Goal: Check status: Check status

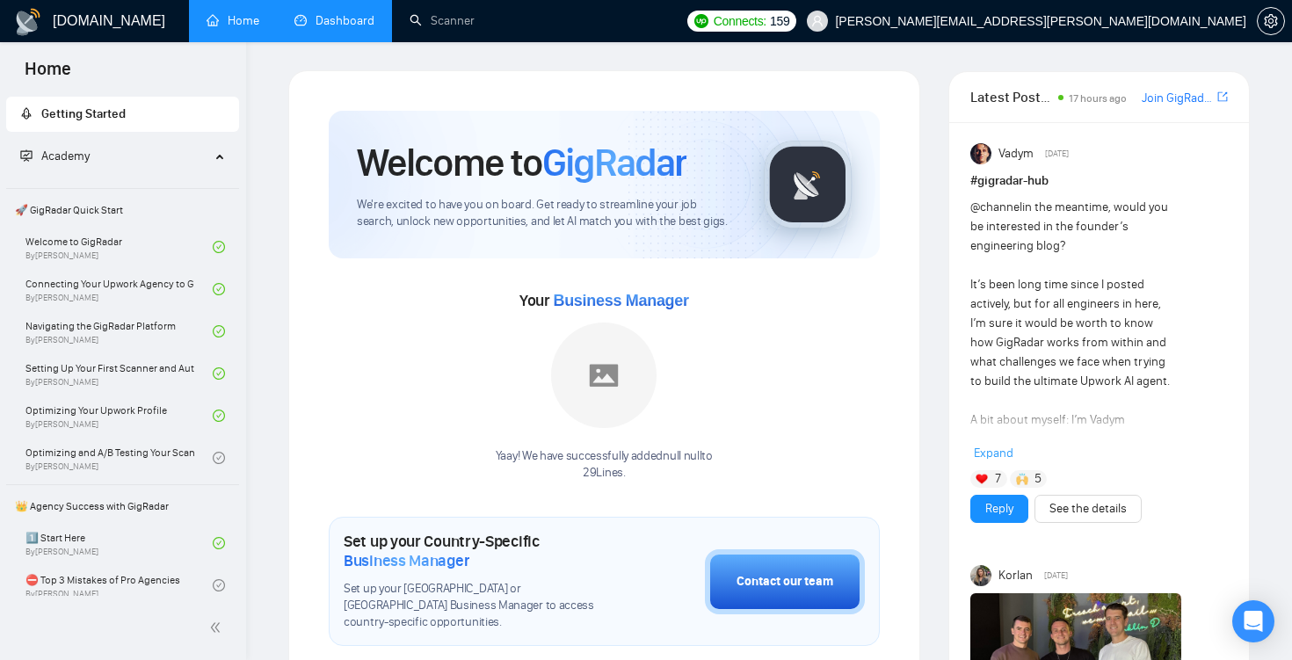
click at [356, 26] on link "Dashboard" at bounding box center [334, 20] width 80 height 15
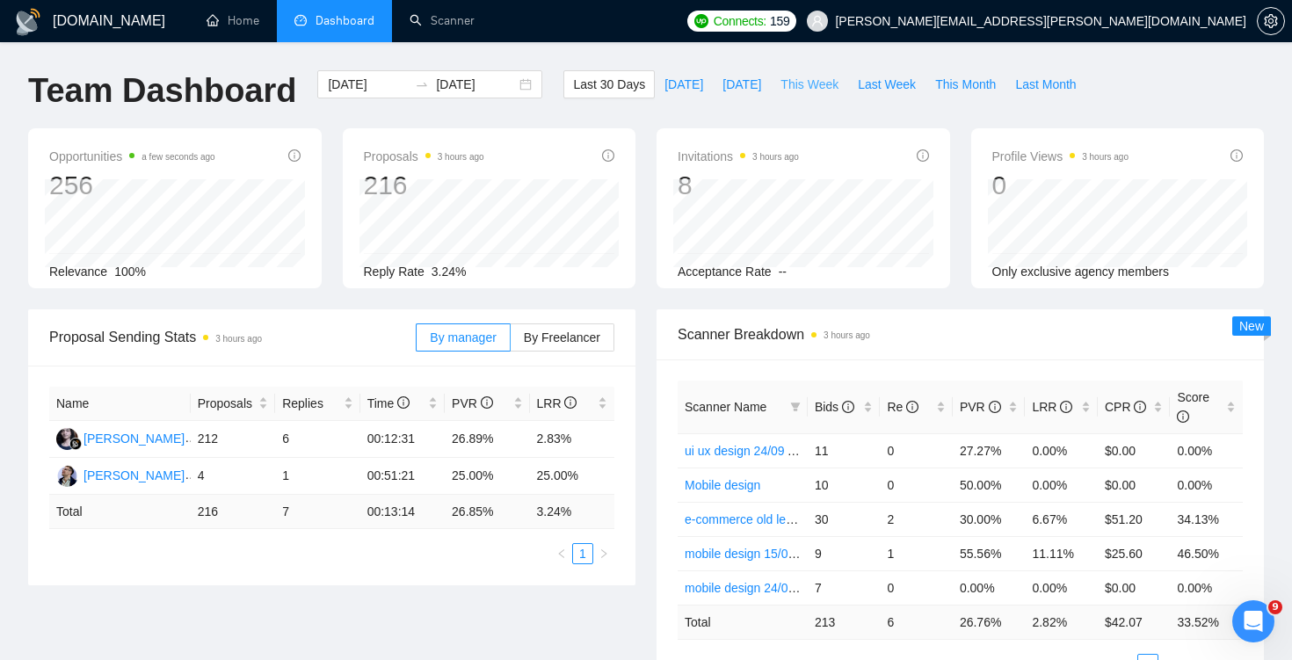
click at [821, 89] on span "This Week" at bounding box center [809, 84] width 58 height 19
type input "[DATE]"
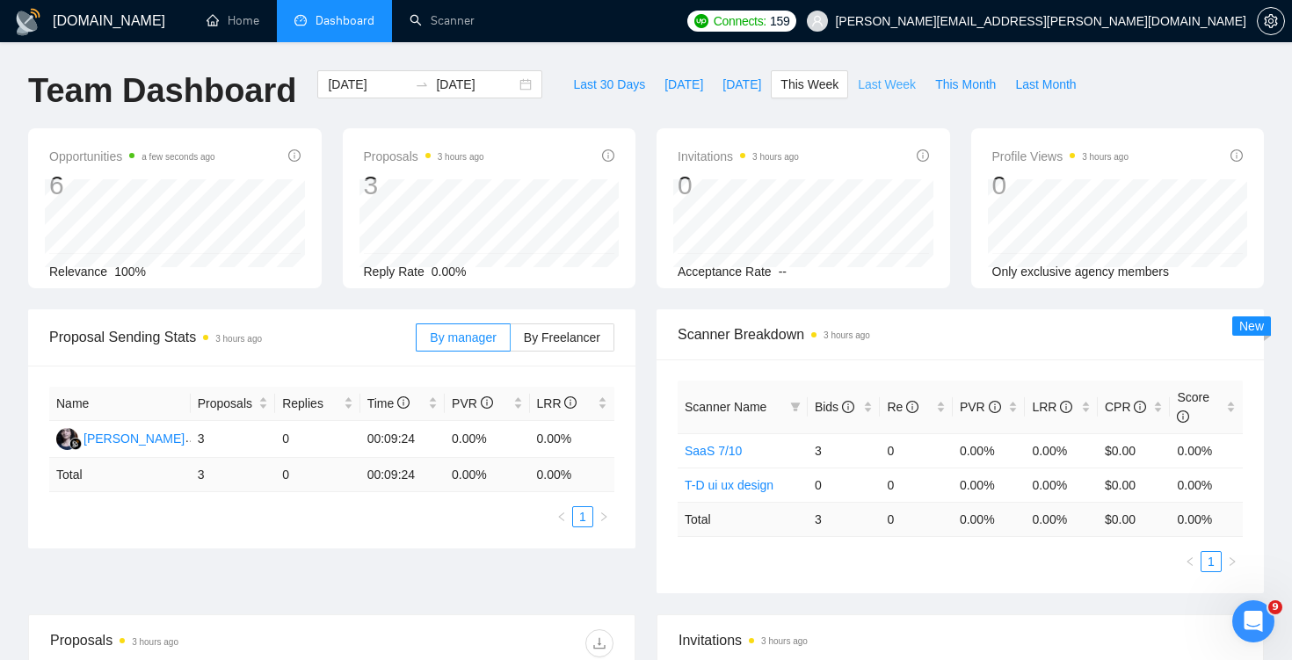
click at [872, 91] on span "Last Week" at bounding box center [887, 84] width 58 height 19
type input "[DATE]"
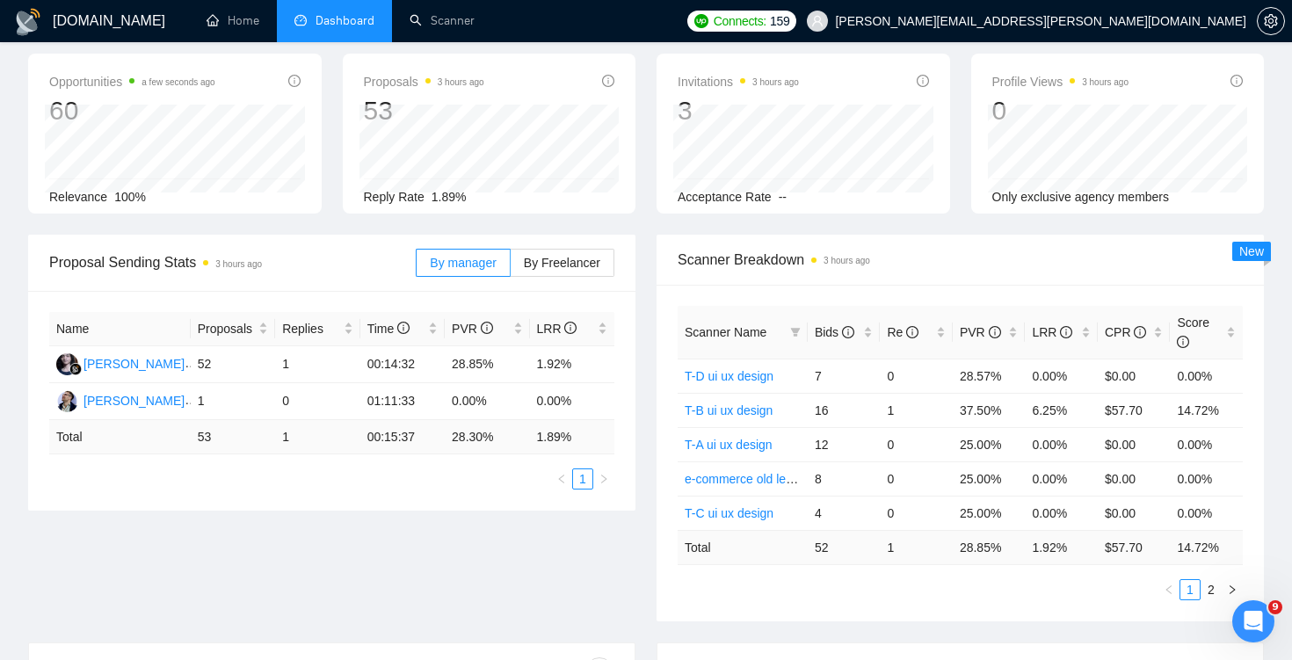
scroll to position [72, 0]
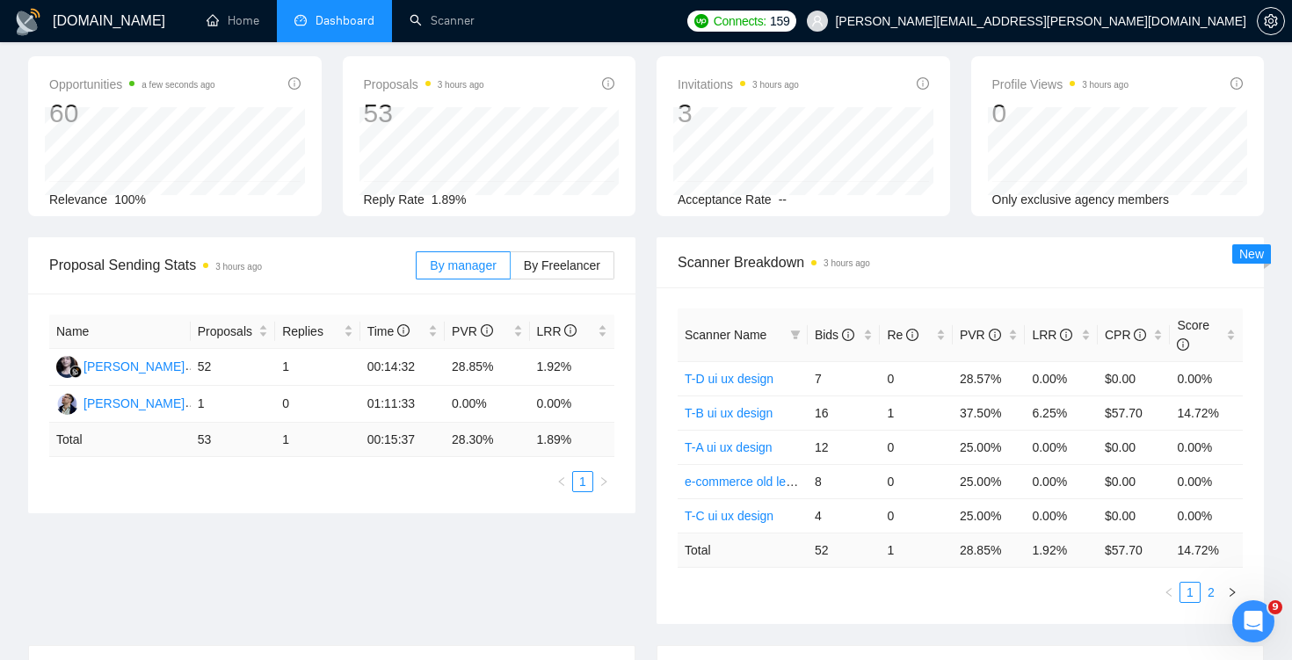
click at [1207, 590] on link "2" at bounding box center [1210, 592] width 19 height 19
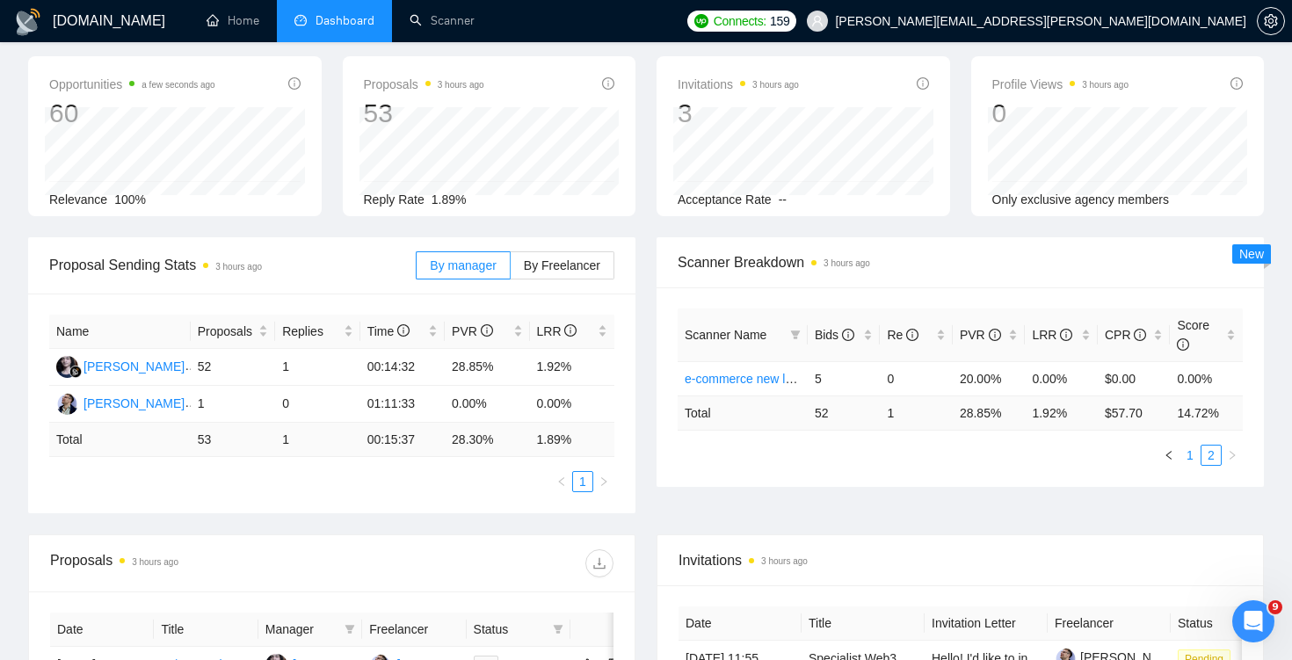
click at [1187, 445] on li "1" at bounding box center [1189, 455] width 21 height 21
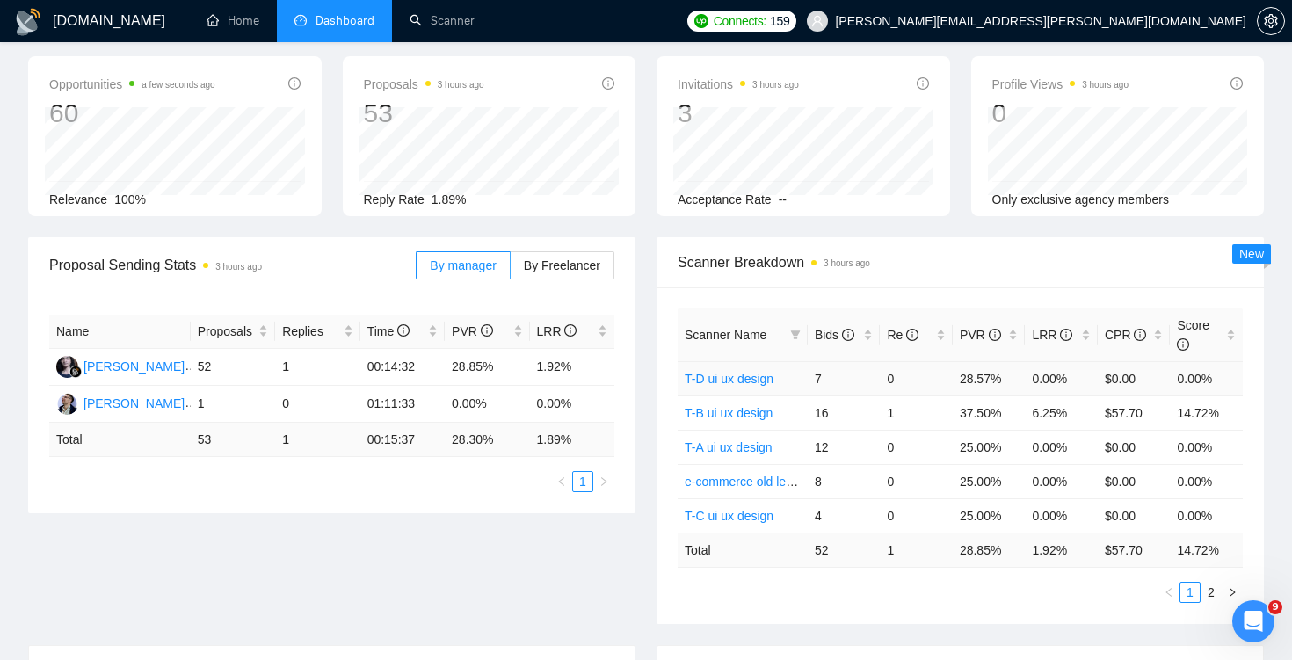
scroll to position [0, 0]
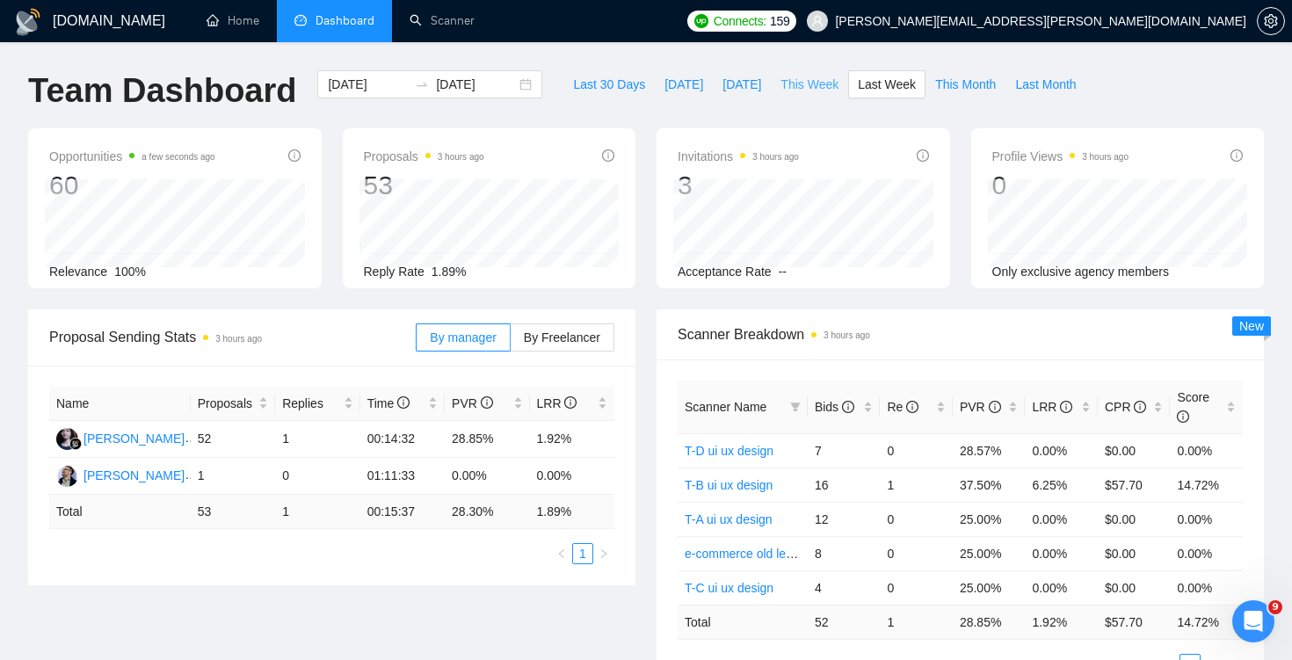
click at [827, 85] on span "This Week" at bounding box center [809, 84] width 58 height 19
type input "[DATE]"
